Goal: Browse casually

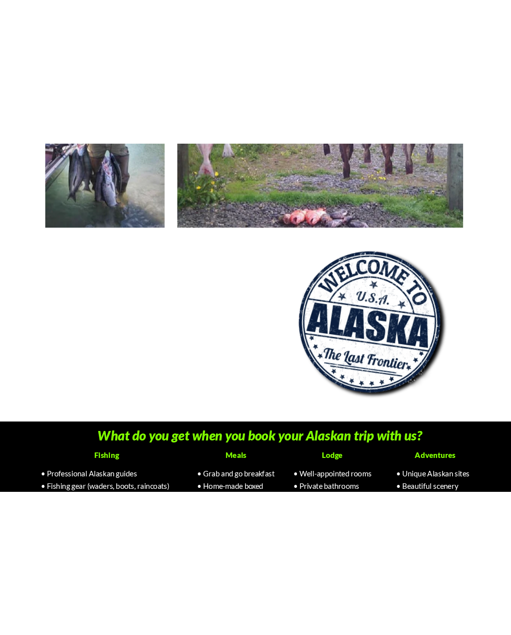
scroll to position [944, 0]
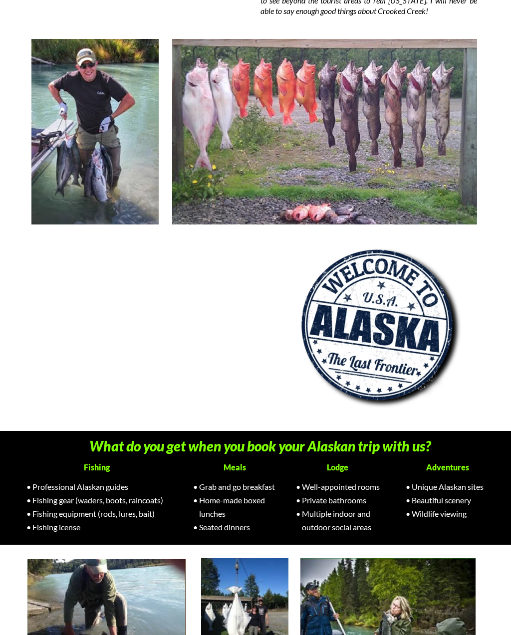
click at [297, 398] on img at bounding box center [376, 324] width 195 height 195
click at [302, 401] on img at bounding box center [376, 324] width 195 height 195
click at [300, 405] on div at bounding box center [376, 324] width 180 height 173
click at [300, 399] on img at bounding box center [376, 324] width 195 height 195
click at [296, 406] on div at bounding box center [376, 324] width 180 height 173
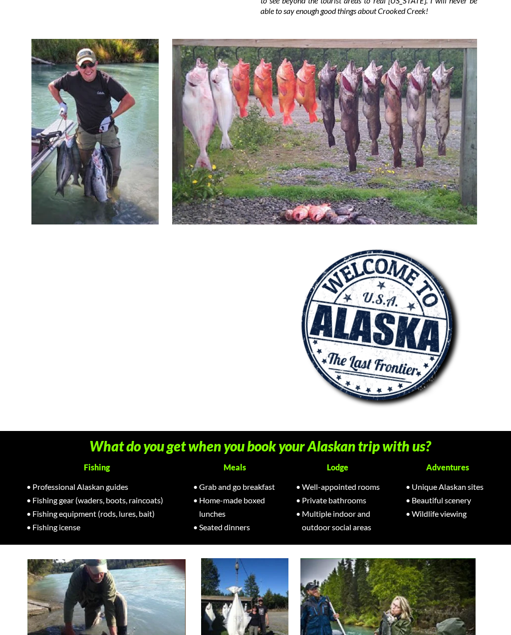
click at [298, 400] on img at bounding box center [376, 324] width 195 height 195
click at [301, 401] on img at bounding box center [376, 324] width 195 height 195
click at [290, 381] on img at bounding box center [376, 324] width 195 height 195
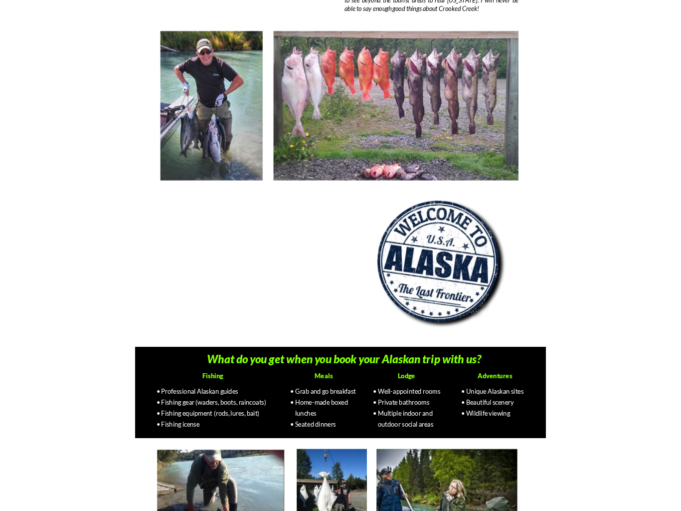
scroll to position [1349, 0]
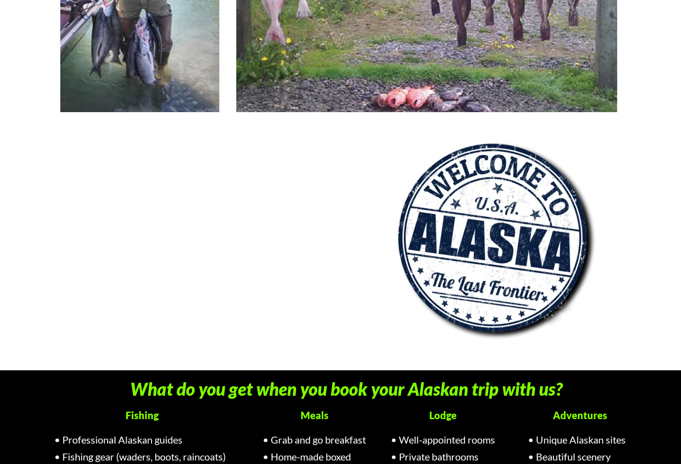
click at [399, 340] on div at bounding box center [491, 238] width 225 height 216
click at [399, 338] on div at bounding box center [491, 238] width 225 height 216
click at [400, 333] on img at bounding box center [492, 238] width 244 height 244
click at [399, 333] on img at bounding box center [492, 238] width 244 height 244
click at [400, 334] on img at bounding box center [492, 238] width 244 height 244
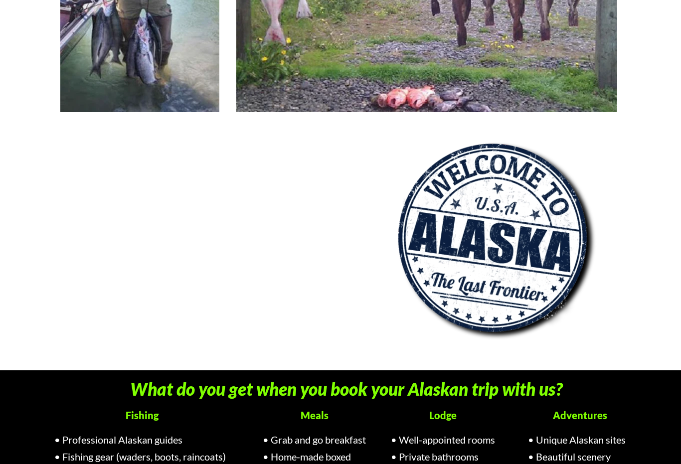
click at [404, 340] on div at bounding box center [491, 238] width 225 height 216
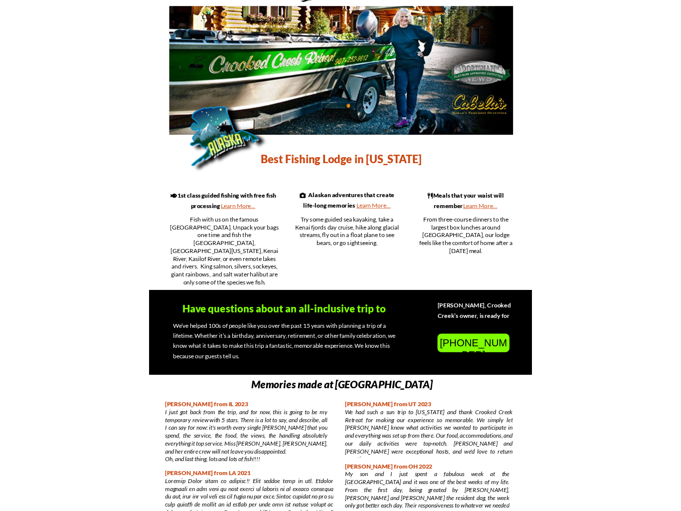
scroll to position [208, 0]
